Goal: Understand process/instructions: Learn how to perform a task or action

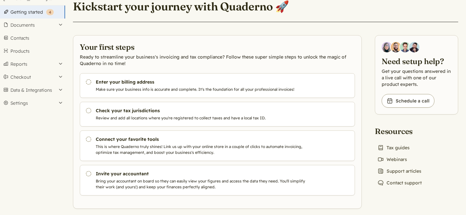
scroll to position [24, 0]
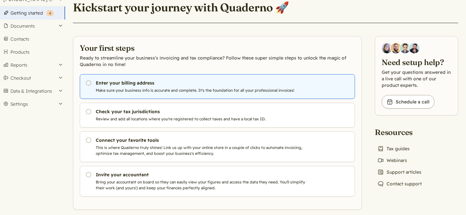
click at [150, 91] on p "Make sure your business info is accurate and complete. It's the foundation for …" at bounding box center [201, 91] width 210 height 6
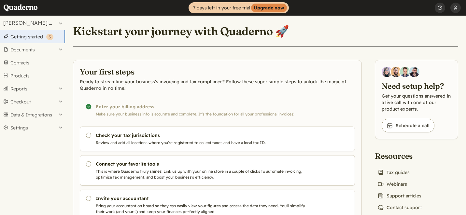
scroll to position [32, 0]
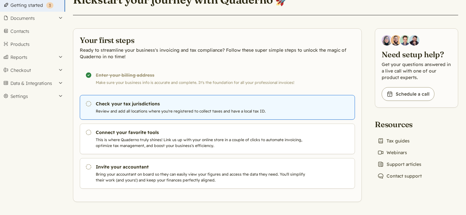
click at [192, 108] on link "Pending Check your tax jurisdictions Review and add all locations where you're …" at bounding box center [217, 107] width 275 height 25
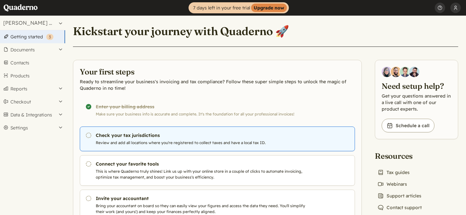
scroll to position [32, 0]
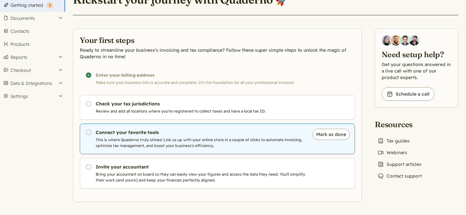
click at [172, 146] on p "This is where Quaderno truly shines! Link us up with your online store in a cou…" at bounding box center [201, 143] width 210 height 12
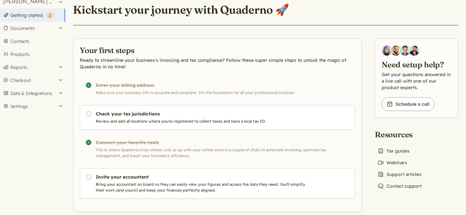
scroll to position [32, 0]
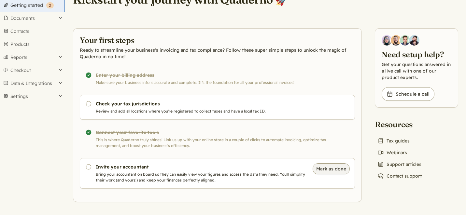
click at [332, 168] on button "Mark as done" at bounding box center [331, 169] width 37 height 11
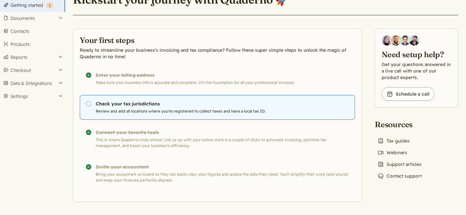
click at [169, 112] on p "Review and add all locations where you're registered to collect taxes and have …" at bounding box center [201, 112] width 210 height 6
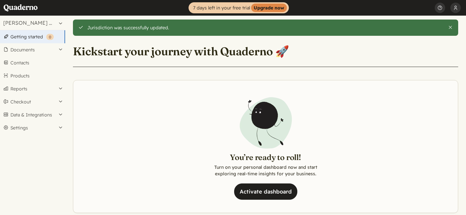
scroll to position [11, 0]
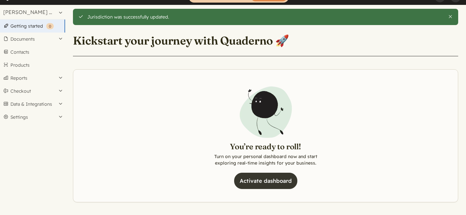
click at [277, 187] on link "Activate dashboard" at bounding box center [265, 181] width 63 height 16
click at [272, 185] on link "Activate dashboard" at bounding box center [265, 181] width 63 height 16
